Goal: Transaction & Acquisition: Purchase product/service

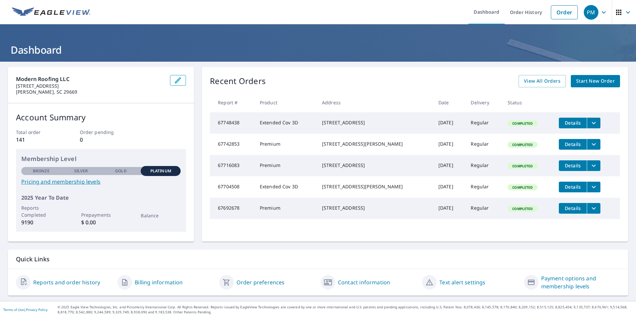
click at [587, 82] on span "Start New Order" at bounding box center [596, 81] width 39 height 8
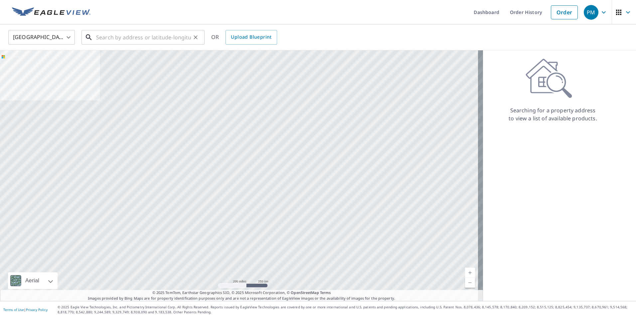
click at [99, 37] on input "text" at bounding box center [143, 37] width 95 height 19
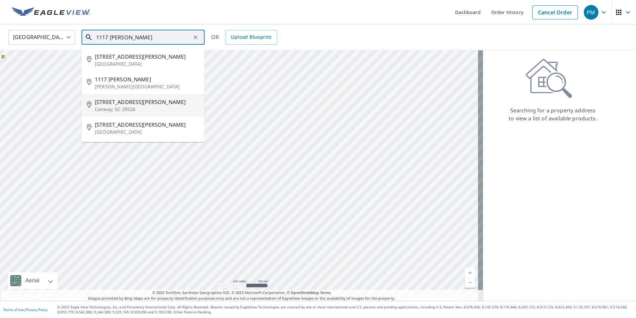
click at [122, 103] on span "[STREET_ADDRESS][PERSON_NAME]" at bounding box center [147, 102] width 105 height 8
type input "[STREET_ADDRESS][PERSON_NAME]"
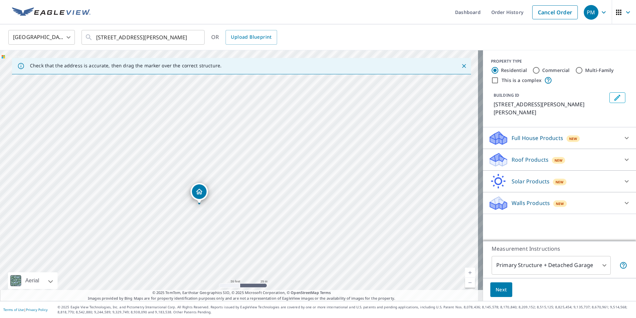
click at [515, 155] on p "Roof Products" at bounding box center [530, 159] width 37 height 8
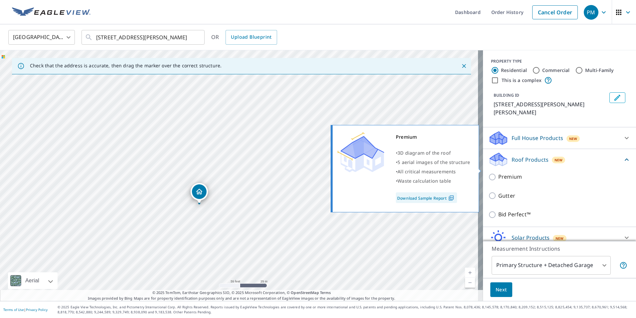
click at [489, 173] on input "Premium" at bounding box center [494, 177] width 10 height 8
checkbox input "true"
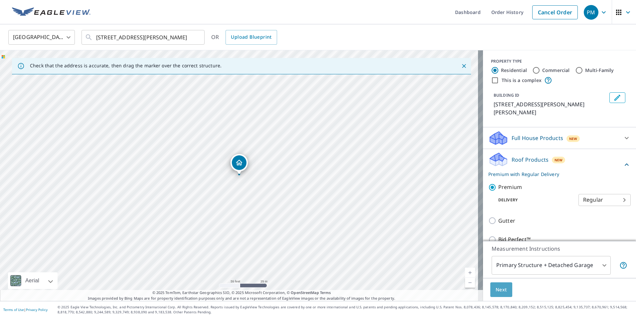
click at [497, 289] on span "Next" at bounding box center [501, 289] width 11 height 8
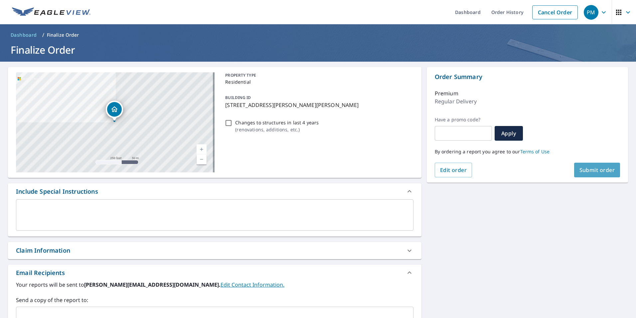
click at [584, 168] on span "Submit order" at bounding box center [598, 169] width 36 height 7
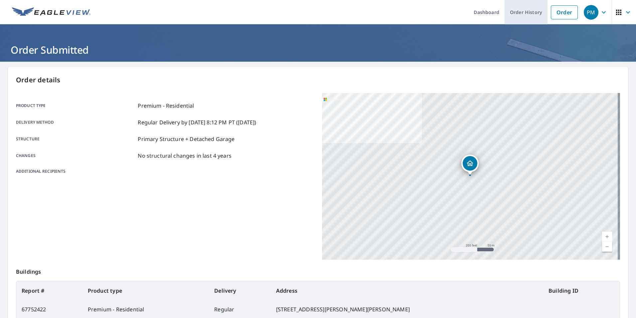
click at [517, 11] on link "Order History" at bounding box center [526, 12] width 43 height 24
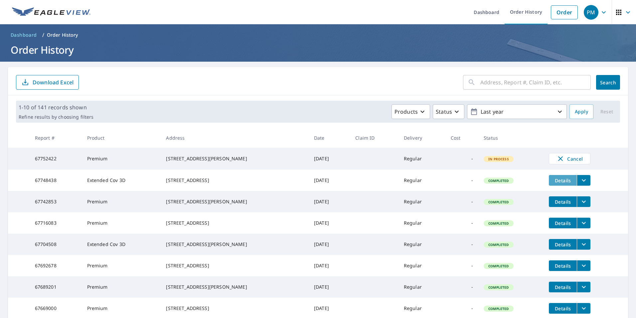
click at [554, 181] on span "Details" at bounding box center [563, 180] width 20 height 6
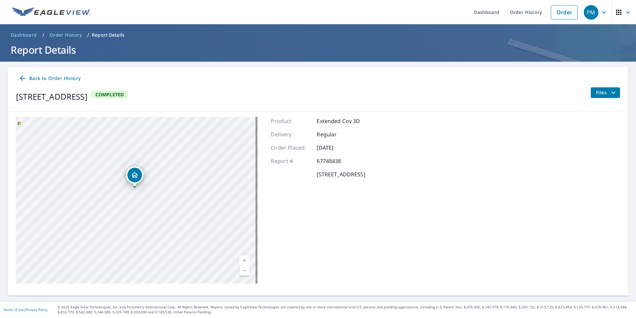
drag, startPoint x: 159, startPoint y: 198, endPoint x: 231, endPoint y: 133, distance: 96.6
click at [231, 133] on div "3753 Willow Springs Rd Conway, SC 29527" at bounding box center [137, 200] width 242 height 166
drag, startPoint x: 210, startPoint y: 179, endPoint x: 195, endPoint y: 207, distance: 31.7
click at [195, 207] on div "3753 Willow Springs Rd Conway, SC 29527" at bounding box center [137, 200] width 242 height 166
click at [162, 164] on div "3753 Willow Springs Rd Conway, SC 29527" at bounding box center [137, 200] width 242 height 166
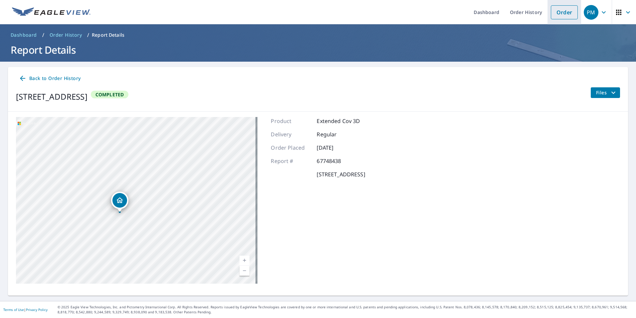
click at [560, 10] on link "Order" at bounding box center [564, 12] width 27 height 14
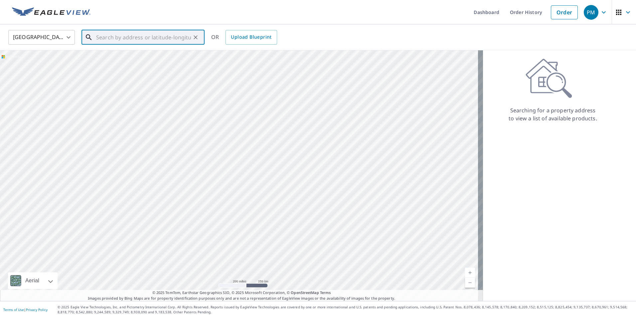
click at [116, 38] on input "text" at bounding box center [143, 37] width 95 height 19
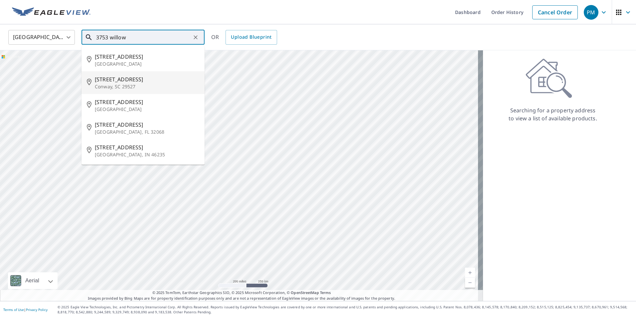
click at [113, 83] on p "Conway, SC 29527" at bounding box center [147, 86] width 105 height 7
type input "3753 Willow Springs Rd Conway, SC 29527"
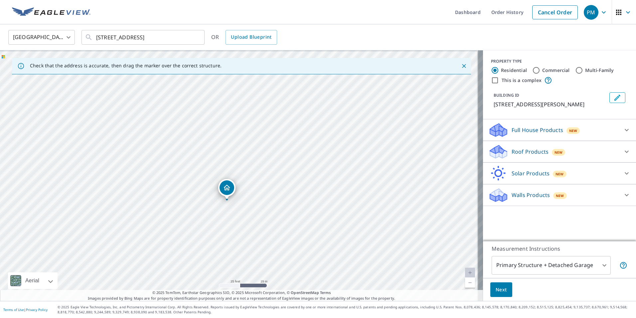
drag, startPoint x: 336, startPoint y: 138, endPoint x: 300, endPoint y: 180, distance: 55.7
click at [316, 174] on div "3753 Willow Springs Rd Conway, SC 29527" at bounding box center [241, 175] width 483 height 250
drag, startPoint x: 239, startPoint y: 164, endPoint x: 312, endPoint y: 89, distance: 104.5
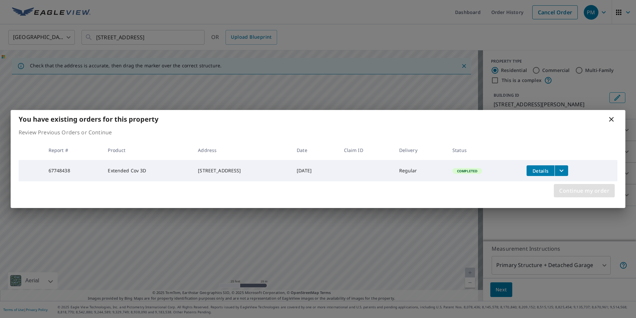
click at [569, 191] on span "Continue my order" at bounding box center [585, 190] width 50 height 9
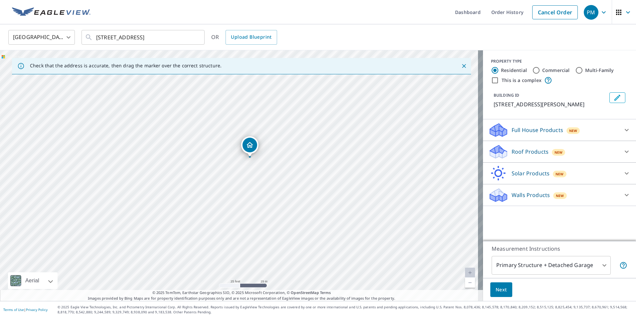
drag, startPoint x: 241, startPoint y: 160, endPoint x: 251, endPoint y: 144, distance: 19.3
click at [623, 151] on icon at bounding box center [627, 151] width 8 height 8
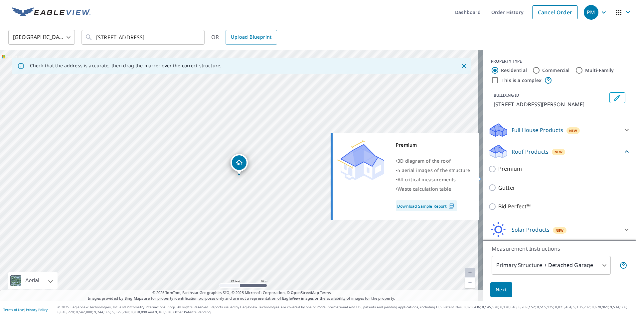
click at [489, 173] on input "Premium" at bounding box center [494, 169] width 10 height 8
checkbox input "true"
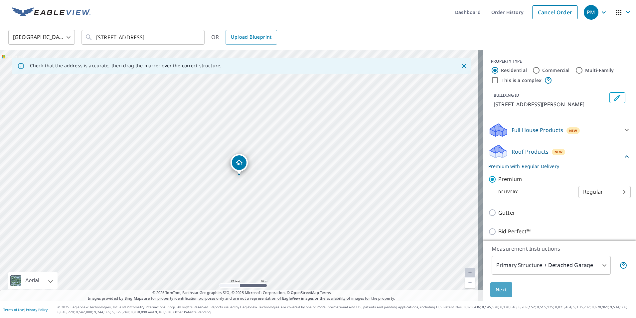
click at [497, 289] on span "Next" at bounding box center [501, 289] width 11 height 8
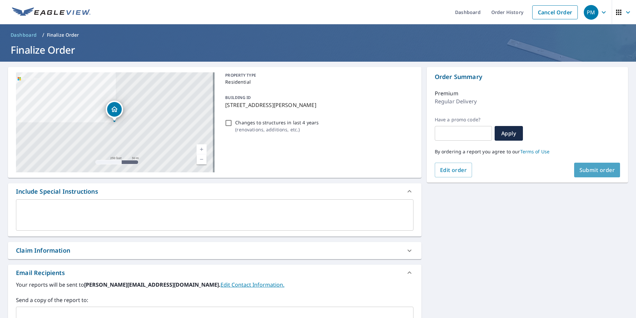
click at [595, 167] on span "Submit order" at bounding box center [598, 169] width 36 height 7
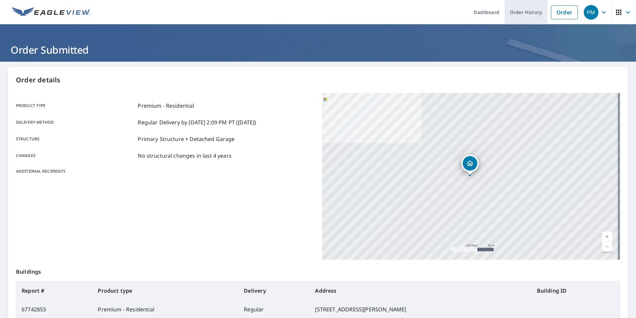
click at [524, 11] on link "Order History" at bounding box center [526, 12] width 43 height 24
